Goal: Task Accomplishment & Management: Use online tool/utility

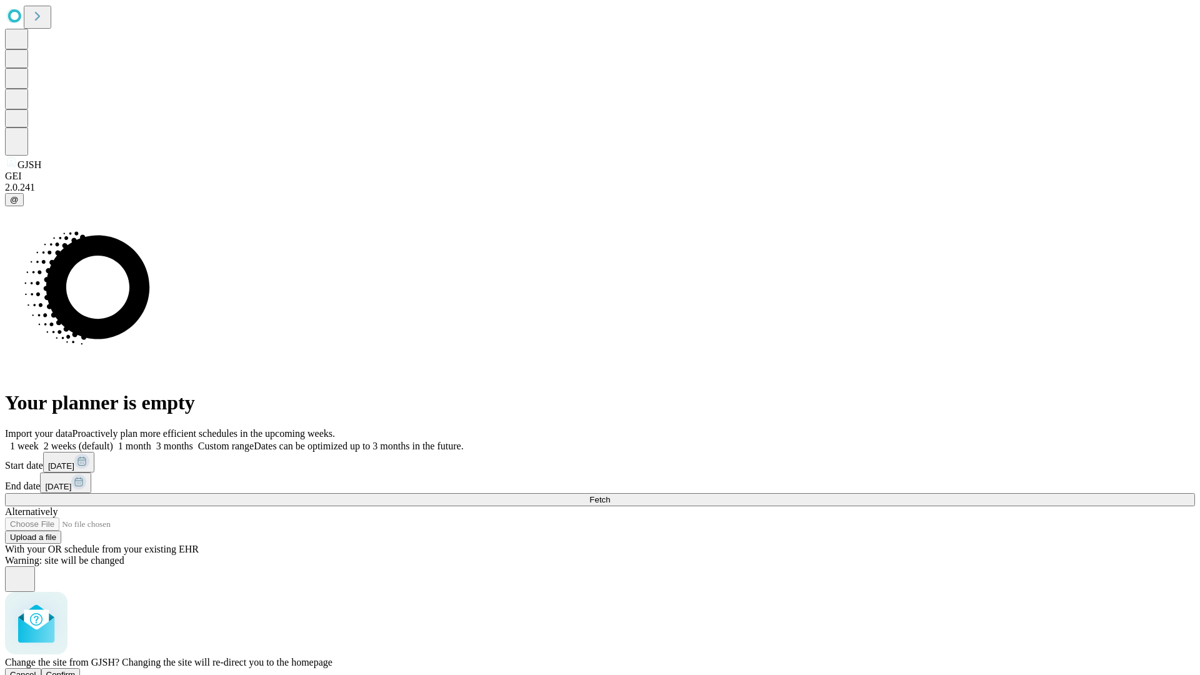
click at [76, 670] on span "Confirm" at bounding box center [60, 674] width 29 height 9
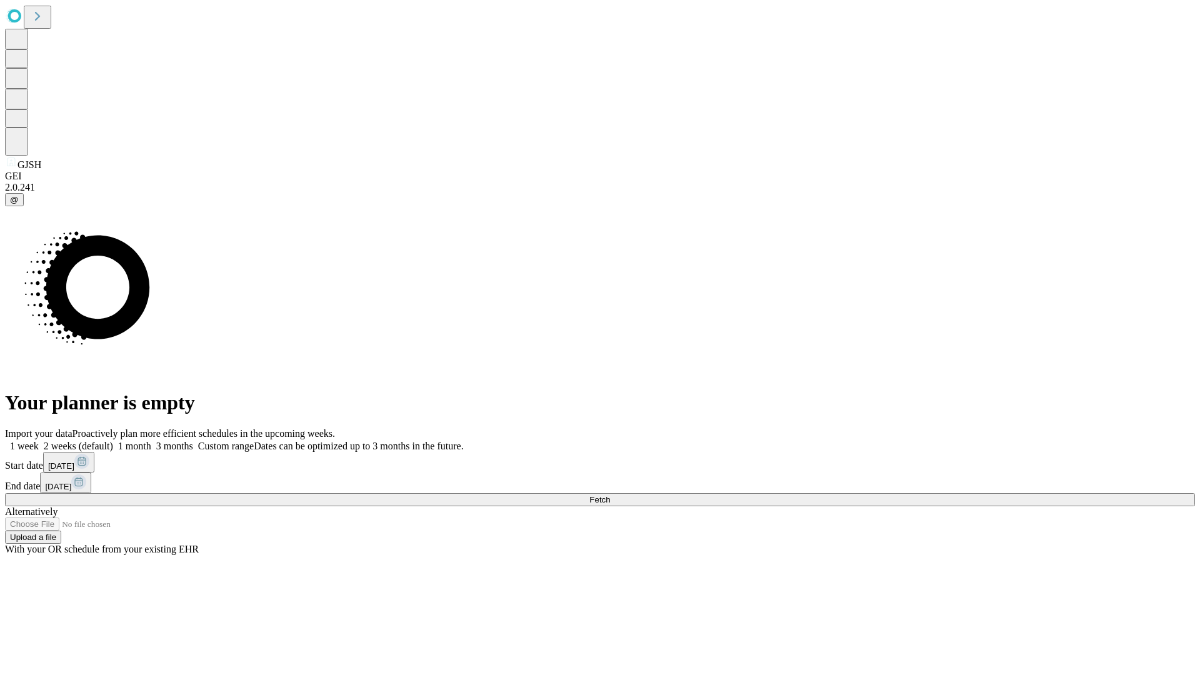
click at [113, 441] on label "2 weeks (default)" at bounding box center [76, 446] width 74 height 11
click at [610, 495] on span "Fetch" at bounding box center [599, 499] width 21 height 9
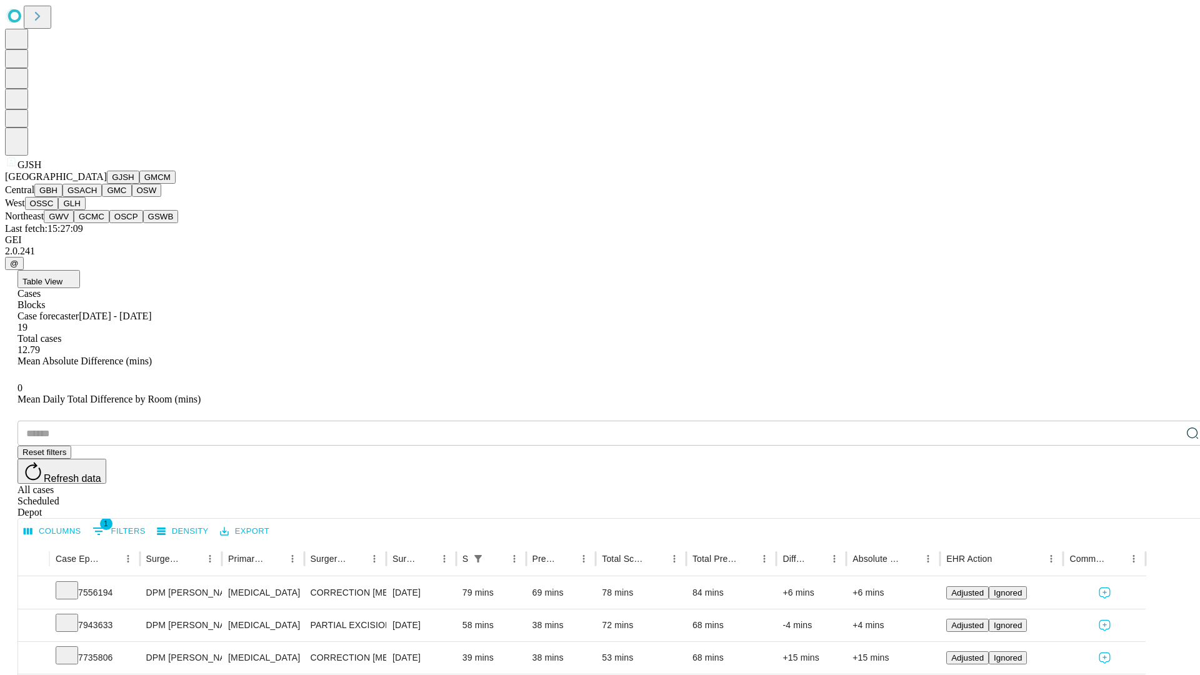
click at [139, 184] on button "GMCM" at bounding box center [157, 177] width 36 height 13
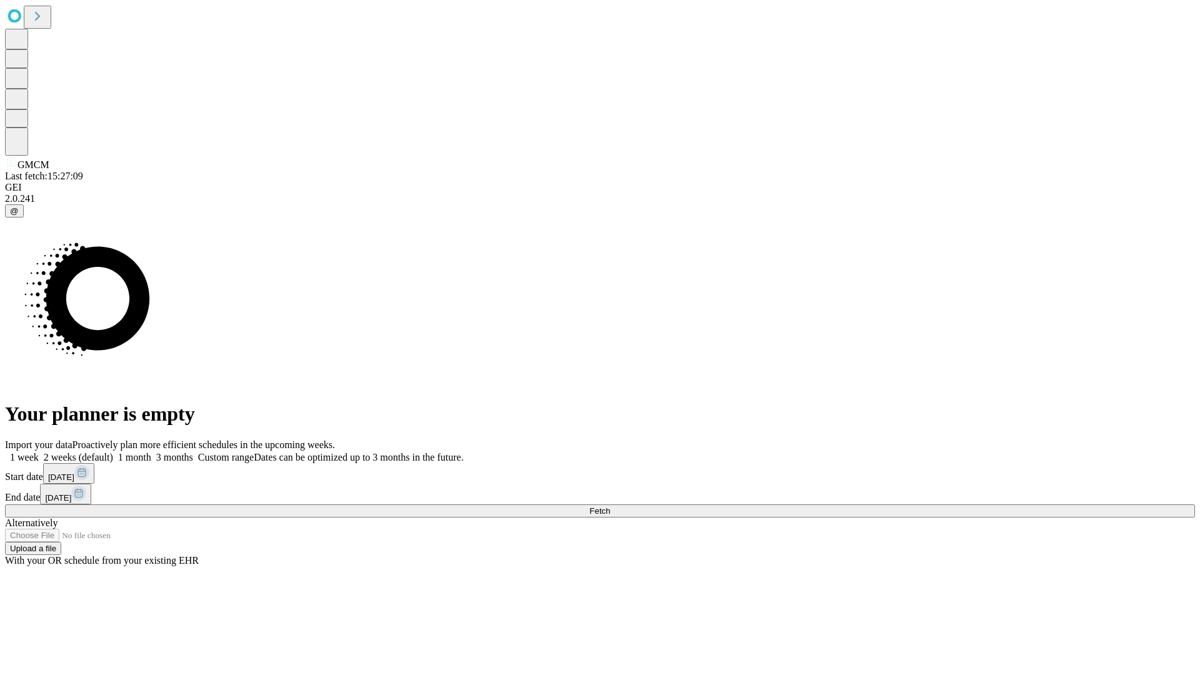
click at [610, 506] on span "Fetch" at bounding box center [599, 510] width 21 height 9
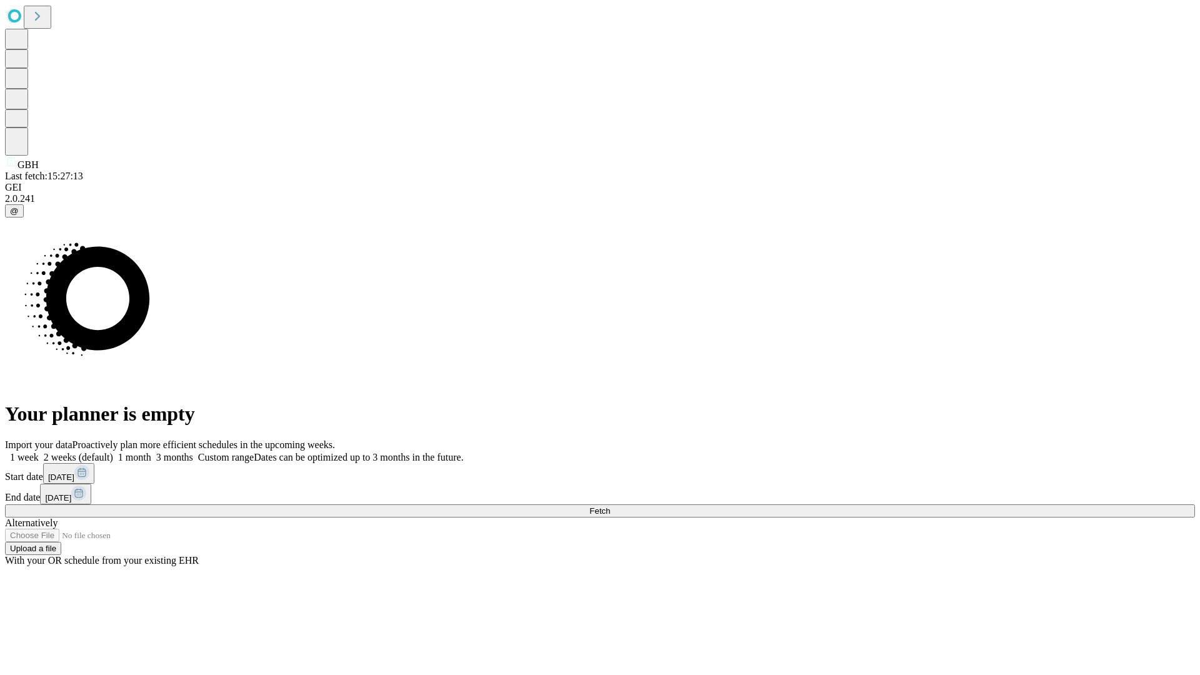
click at [610, 506] on span "Fetch" at bounding box center [599, 510] width 21 height 9
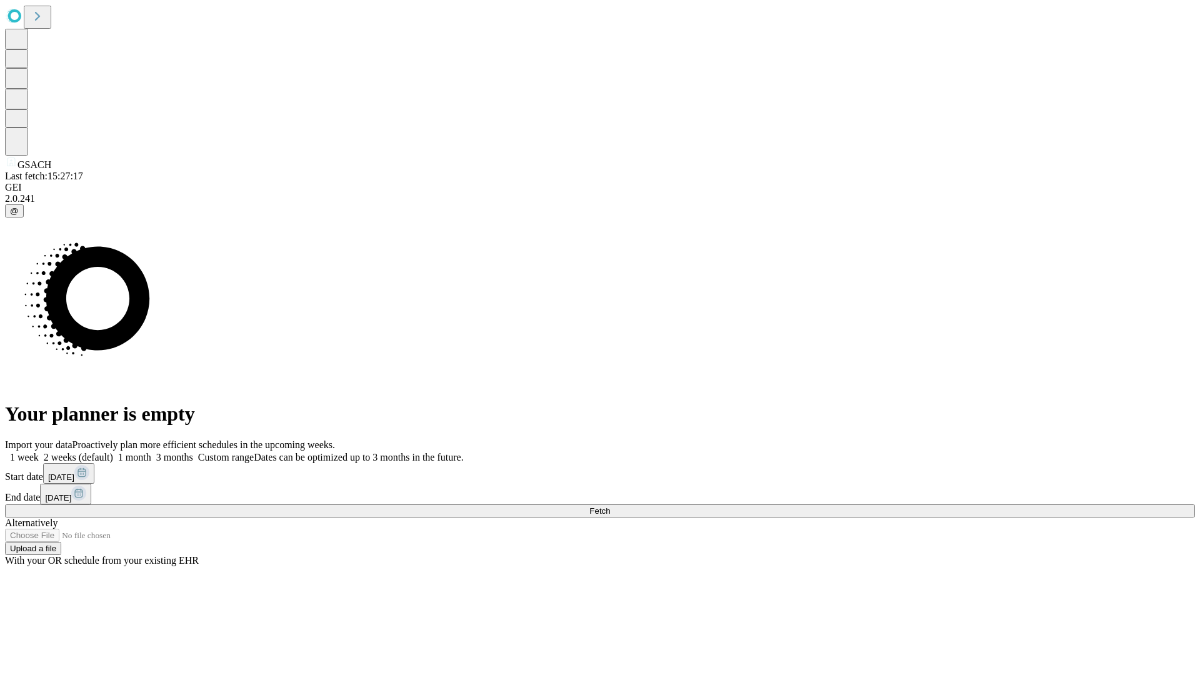
click at [610, 506] on span "Fetch" at bounding box center [599, 510] width 21 height 9
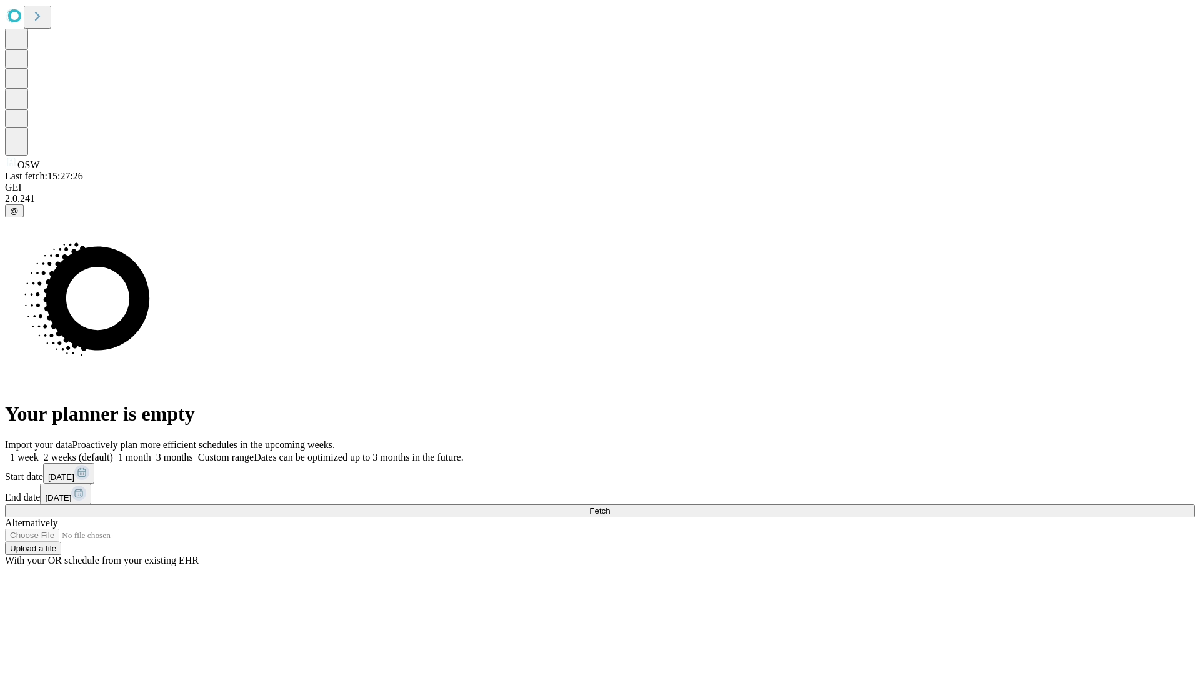
click at [113, 452] on label "2 weeks (default)" at bounding box center [76, 457] width 74 height 11
click at [610, 506] on span "Fetch" at bounding box center [599, 510] width 21 height 9
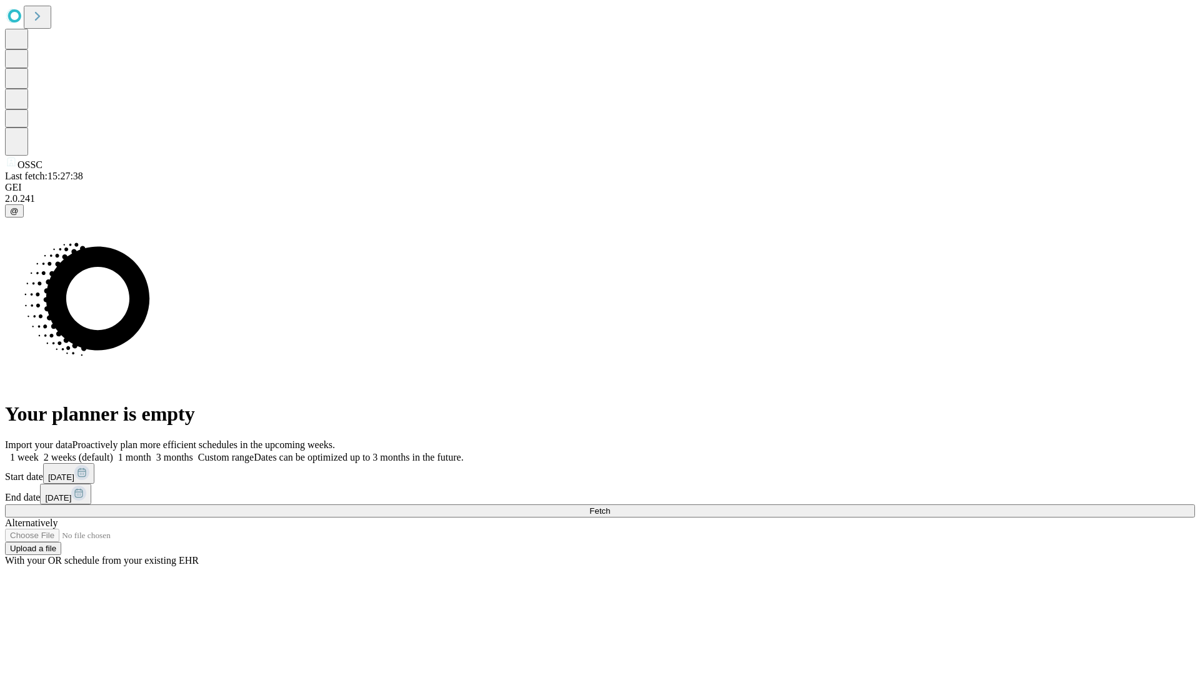
click at [113, 452] on label "2 weeks (default)" at bounding box center [76, 457] width 74 height 11
click at [610, 506] on span "Fetch" at bounding box center [599, 510] width 21 height 9
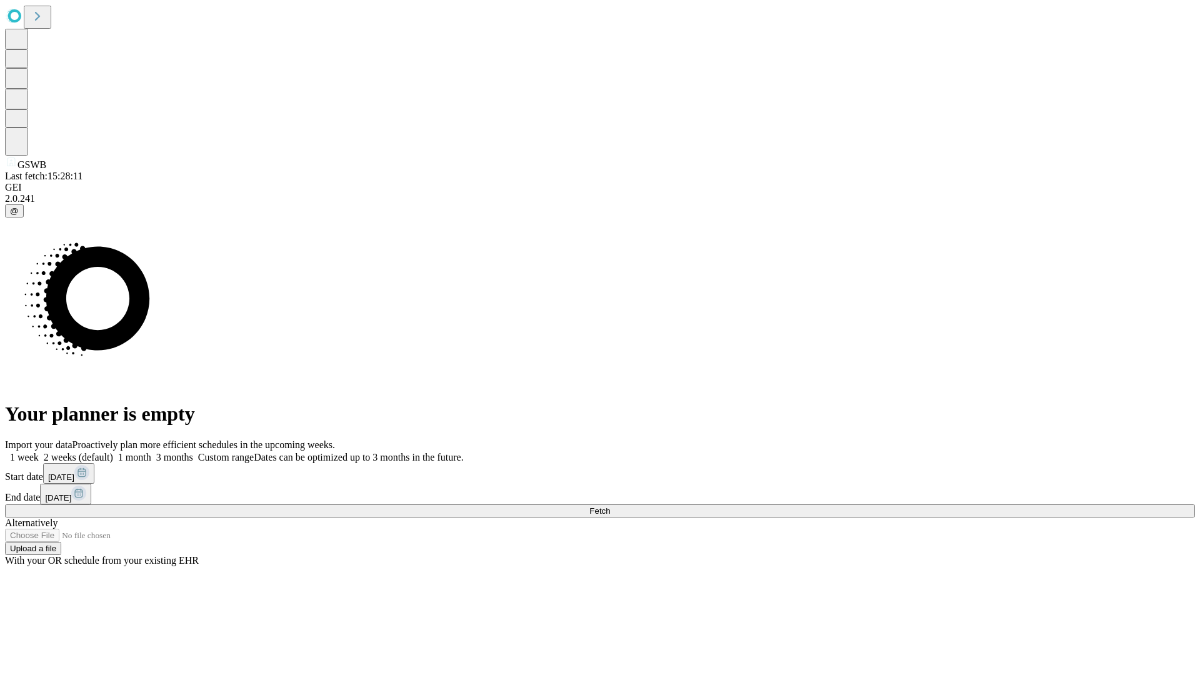
click at [113, 452] on label "2 weeks (default)" at bounding box center [76, 457] width 74 height 11
click at [610, 506] on span "Fetch" at bounding box center [599, 510] width 21 height 9
